Goal: Navigation & Orientation: Understand site structure

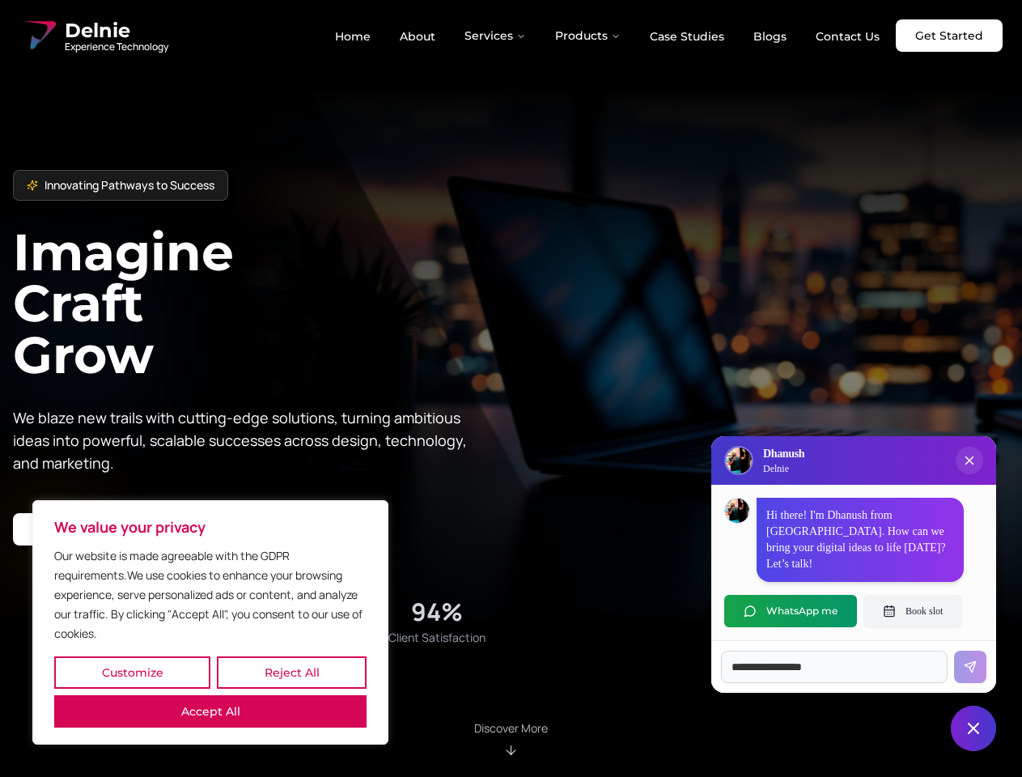
click at [132, 673] on button "Customize" at bounding box center [132, 672] width 156 height 32
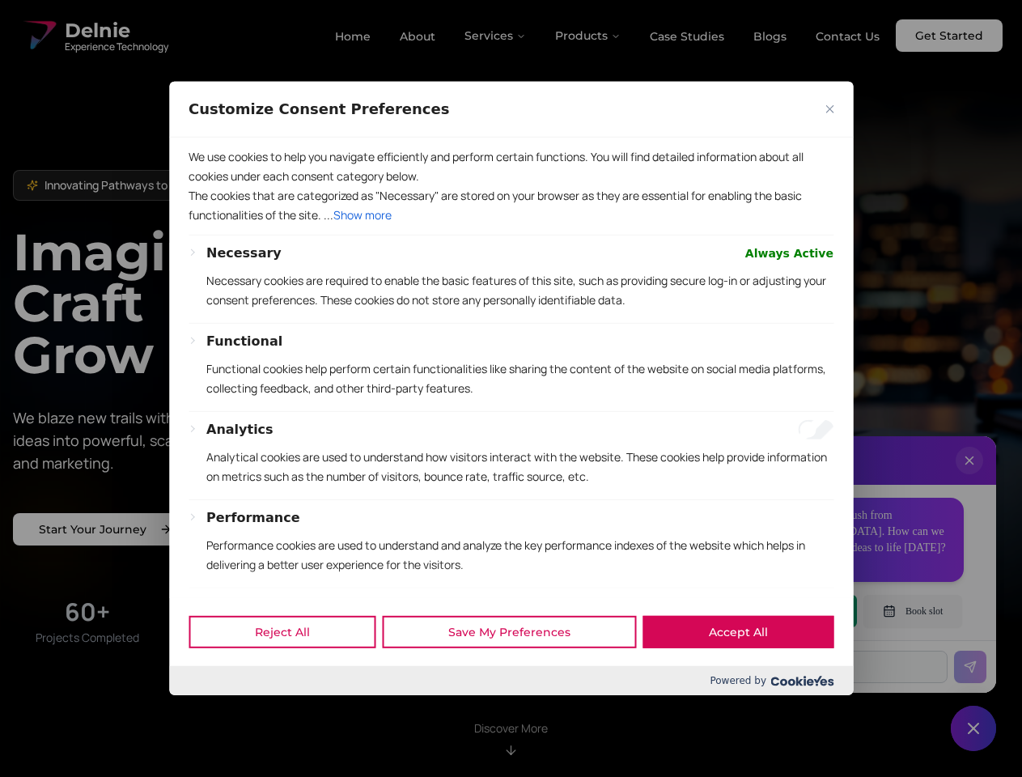
click at [291, 673] on div at bounding box center [511, 388] width 1022 height 777
click at [210, 186] on p "We use cookies to help you navigate efficiently and perform certain functions. …" at bounding box center [511, 166] width 645 height 39
click at [511, 310] on p "Necessary cookies are required to enable the basic features of this site, such …" at bounding box center [519, 290] width 627 height 39
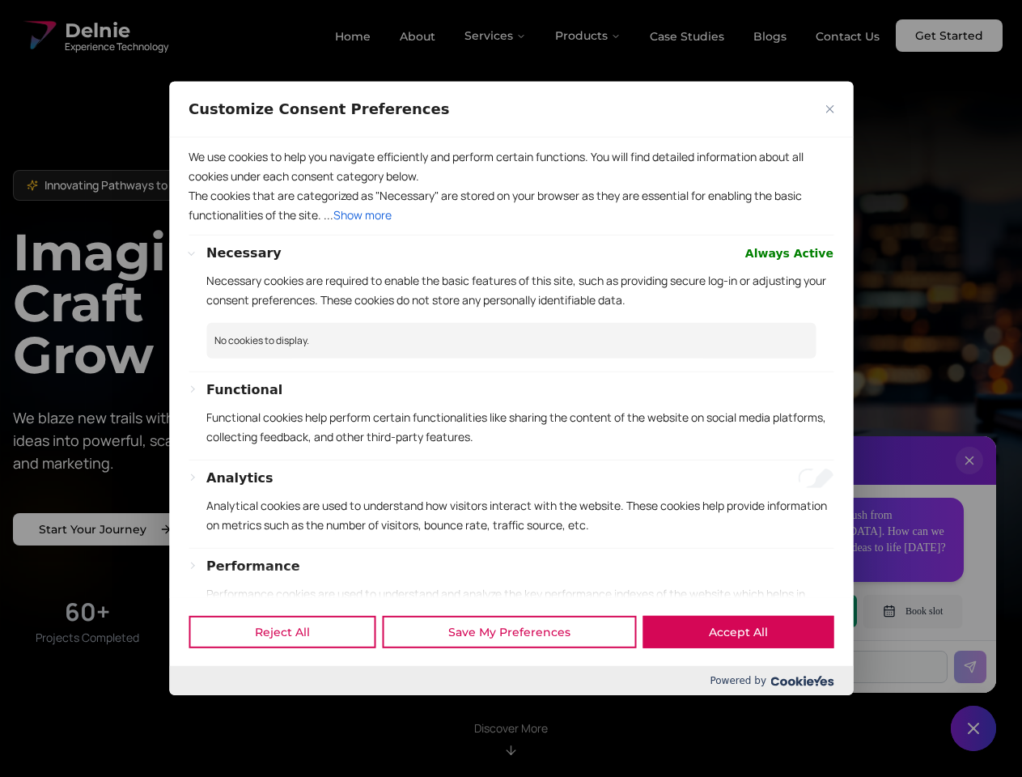
click at [496, 36] on div at bounding box center [511, 388] width 1022 height 777
click at [588, 36] on div at bounding box center [511, 388] width 1022 height 777
click at [970, 477] on div at bounding box center [511, 388] width 1022 height 777
click at [791, 611] on div "Reject All Save My Preferences Accept All" at bounding box center [511, 631] width 684 height 69
click at [913, 611] on div at bounding box center [511, 388] width 1022 height 777
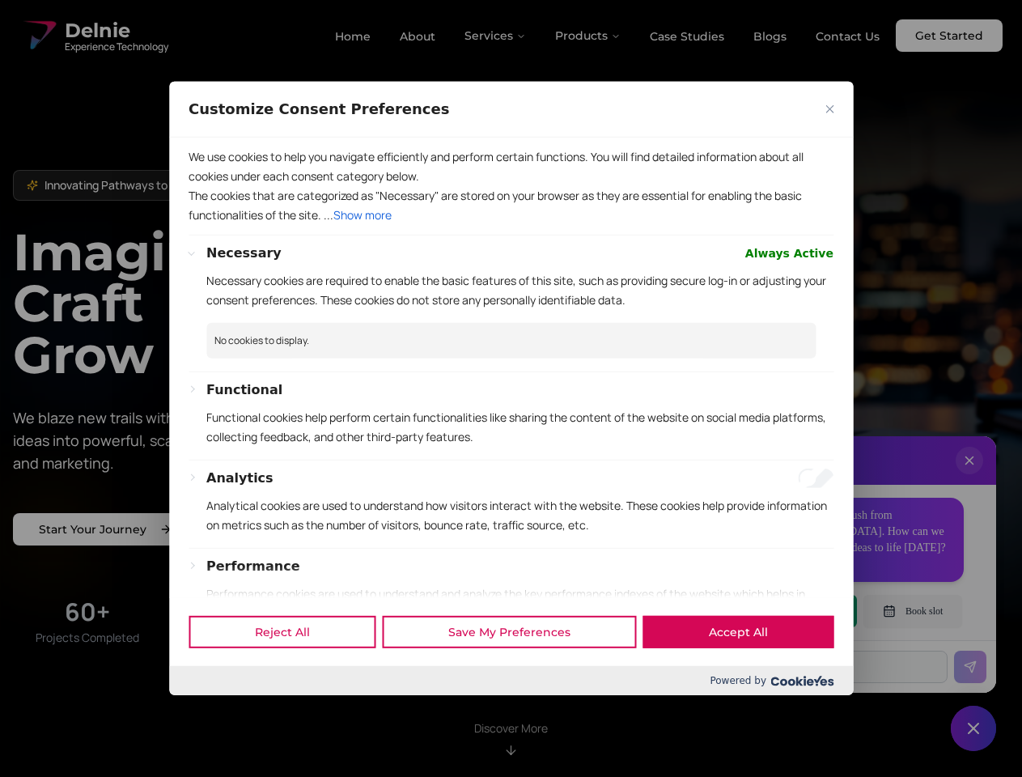
click at [974, 728] on div at bounding box center [511, 388] width 1022 height 777
